Goal: Information Seeking & Learning: Stay updated

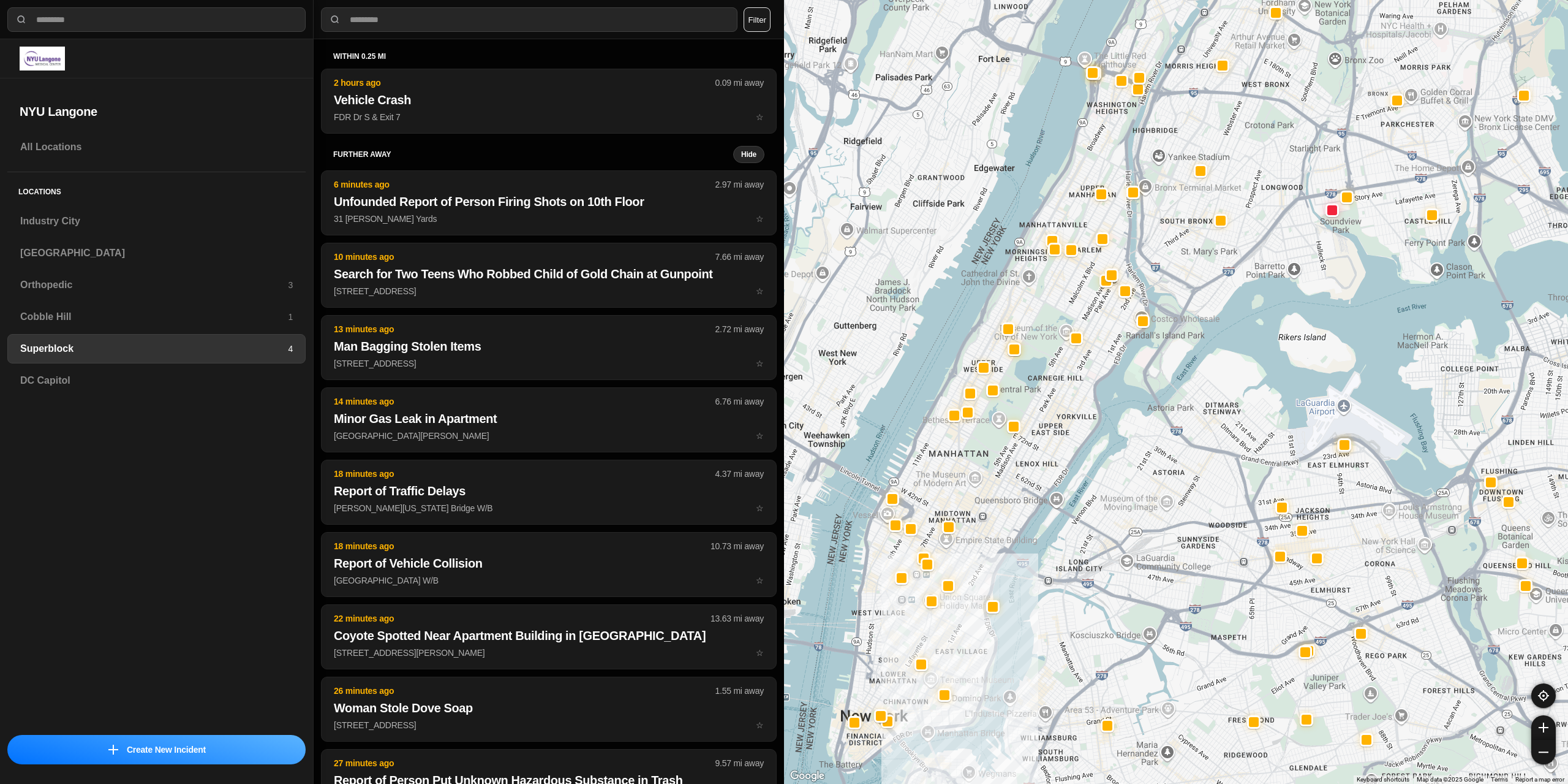
select select "*"
click at [89, 259] on h3 "[GEOGRAPHIC_DATA]" at bounding box center [156, 252] width 272 height 14
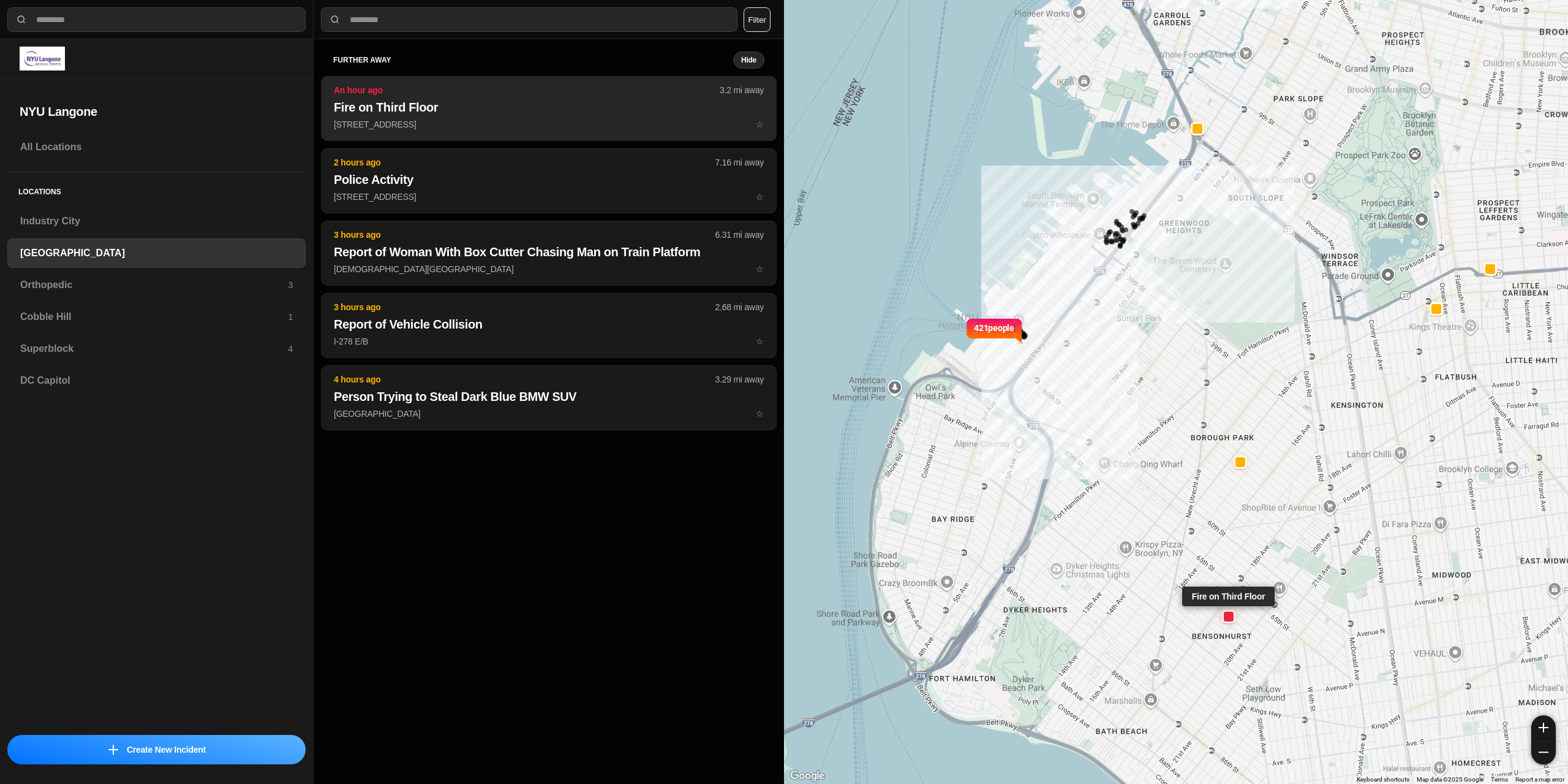
click at [531, 116] on button "An hour ago 3.2 mi away Fire on [GEOGRAPHIC_DATA] [STREET_ADDRESS] ☆" at bounding box center [549, 108] width 456 height 65
